Goal: Transaction & Acquisition: Subscribe to service/newsletter

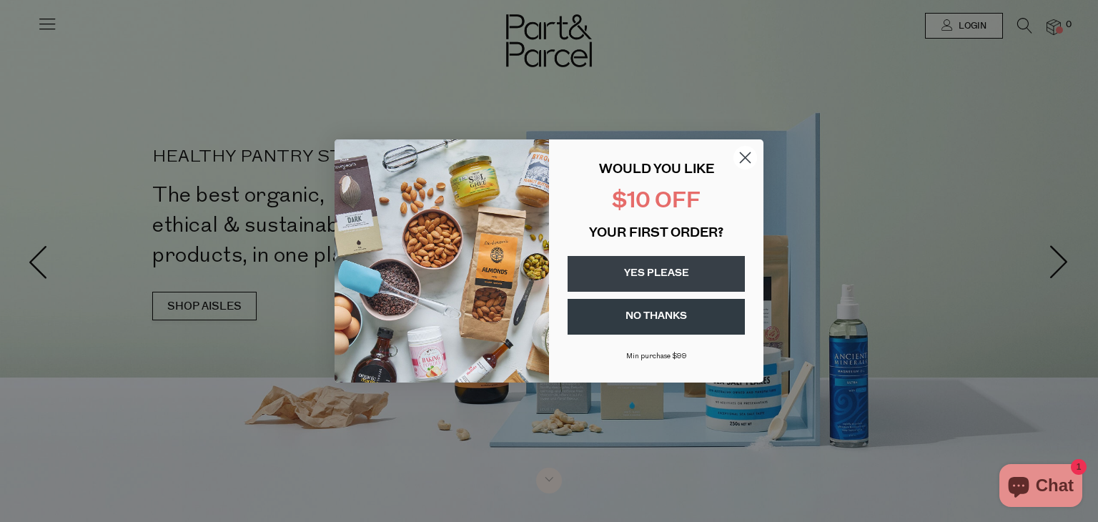
click at [642, 270] on button "YES PLEASE" at bounding box center [656, 274] width 177 height 36
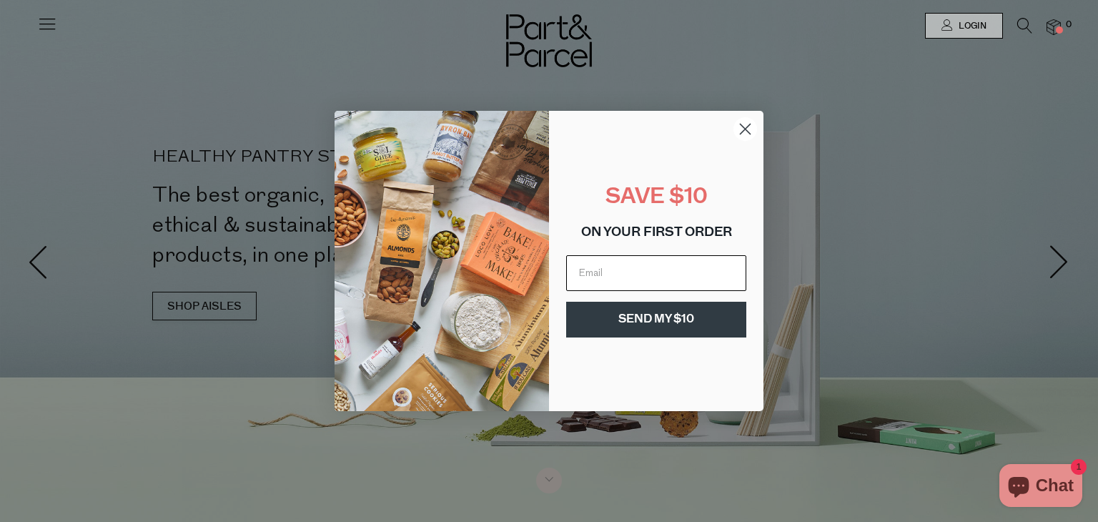
click at [642, 270] on input "Email" at bounding box center [656, 273] width 180 height 36
type input "[EMAIL_ADDRESS][DOMAIN_NAME]"
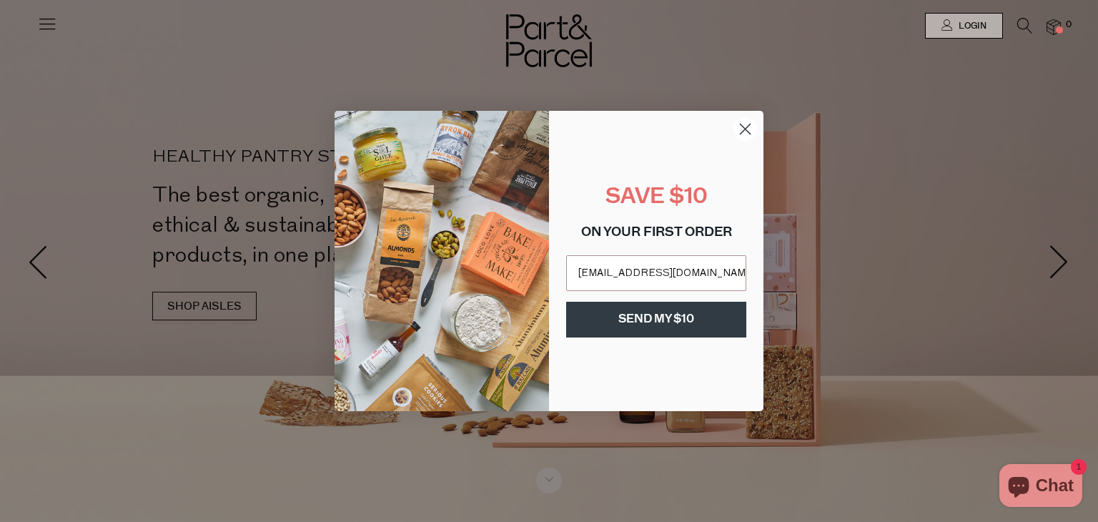
click at [694, 318] on button "SEND MY $10" at bounding box center [656, 320] width 180 height 36
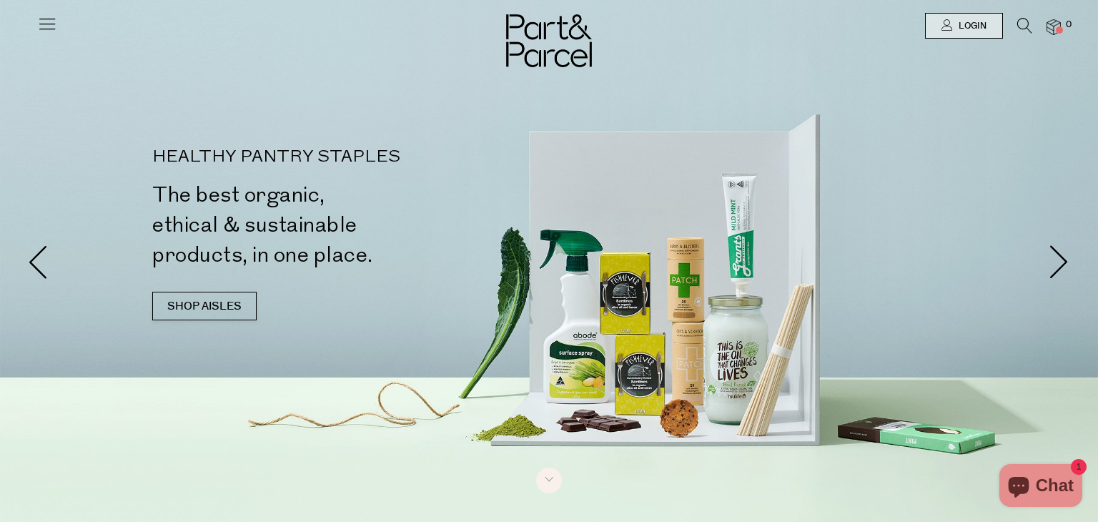
click at [57, 29] on div at bounding box center [549, 25] width 1098 height 51
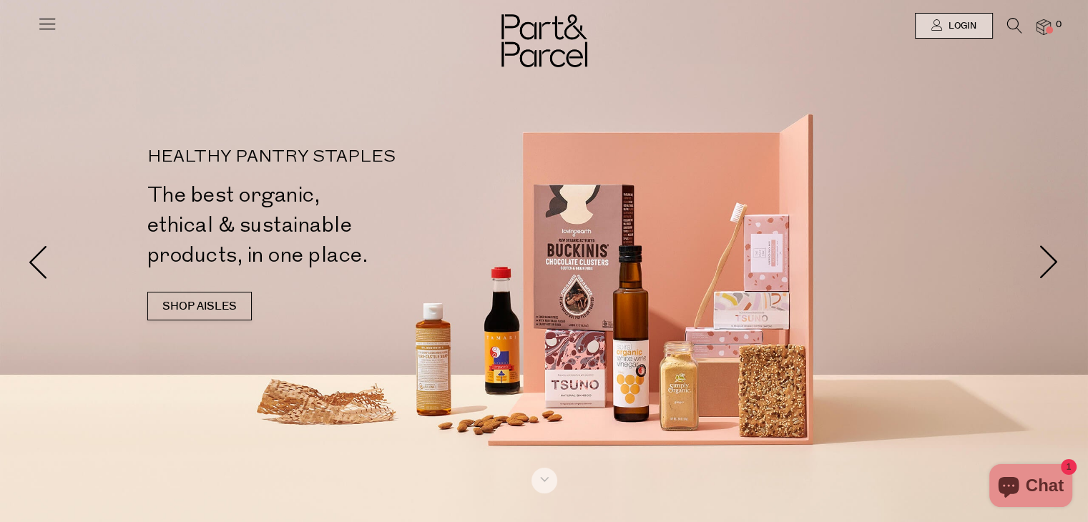
click at [51, 29] on icon at bounding box center [47, 24] width 20 height 20
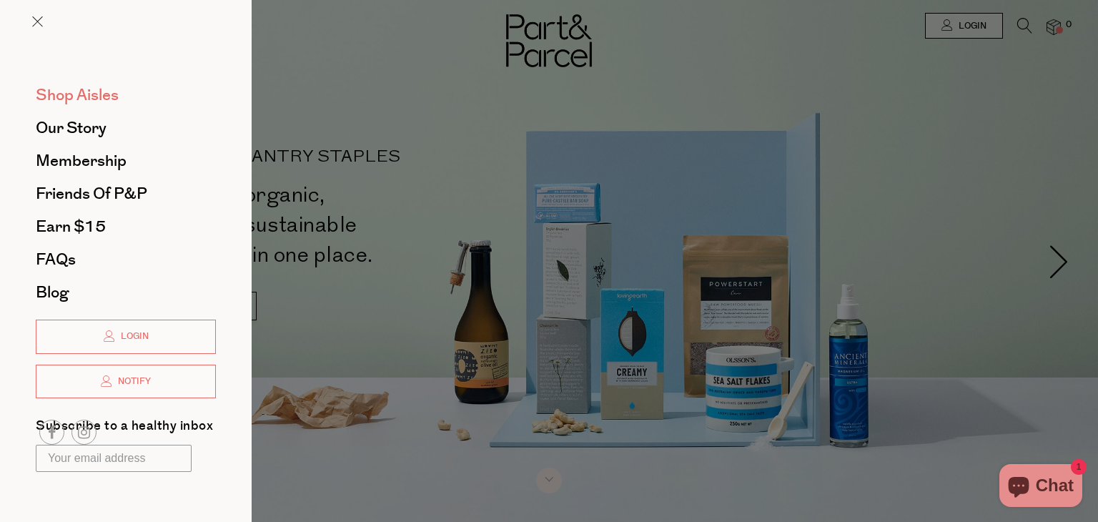
click at [85, 92] on span "Shop Aisles" at bounding box center [77, 95] width 83 height 23
